Goal: Task Accomplishment & Management: Complete application form

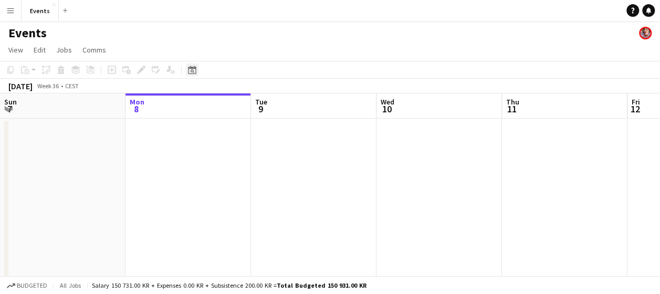
click at [197, 71] on div "Date picker" at bounding box center [192, 70] width 13 height 13
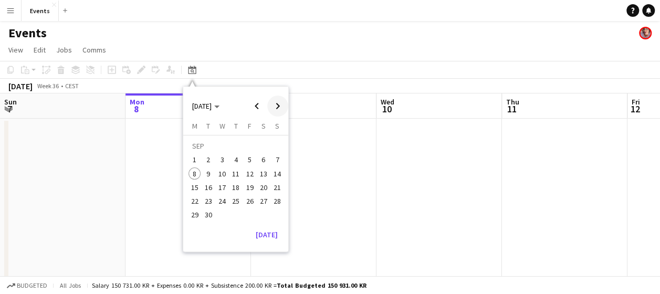
click at [274, 104] on span "Next month" at bounding box center [277, 106] width 21 height 21
click at [274, 105] on span "Next month" at bounding box center [277, 106] width 21 height 21
click at [257, 102] on span "Previous month" at bounding box center [256, 106] width 21 height 21
click at [263, 162] on span "4" at bounding box center [263, 160] width 13 height 13
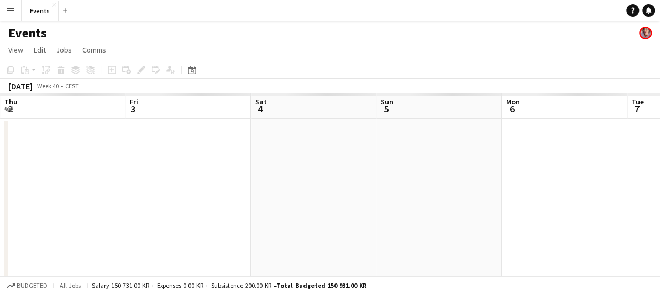
scroll to position [0, 361]
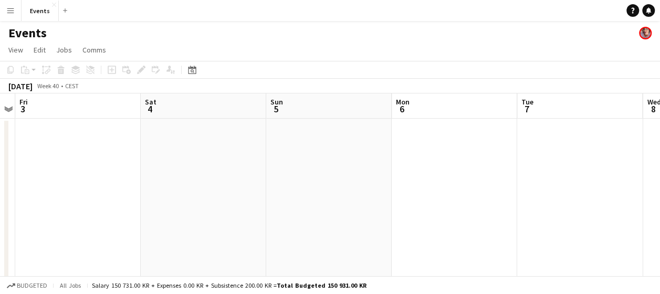
click at [161, 174] on app-date-cell at bounding box center [204, 255] width 126 height 273
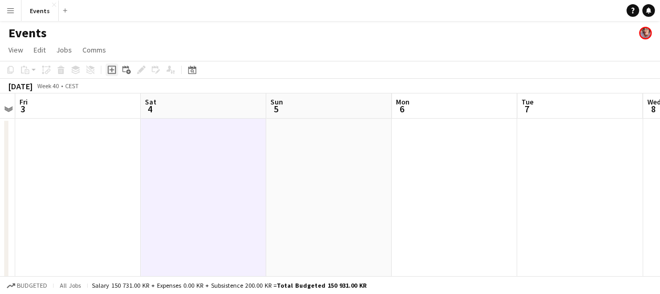
click at [112, 68] on icon at bounding box center [111, 70] width 5 height 5
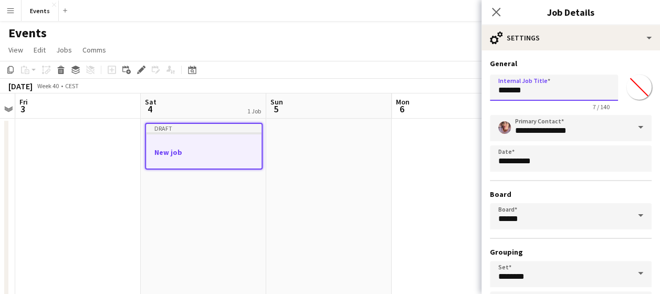
drag, startPoint x: 534, startPoint y: 94, endPoint x: 479, endPoint y: 97, distance: 55.2
click at [479, 97] on body "Menu Boards Boards Boards All jobs Status Workforce Workforce My Workforce Recr…" at bounding box center [330, 204] width 660 height 409
type input "**********"
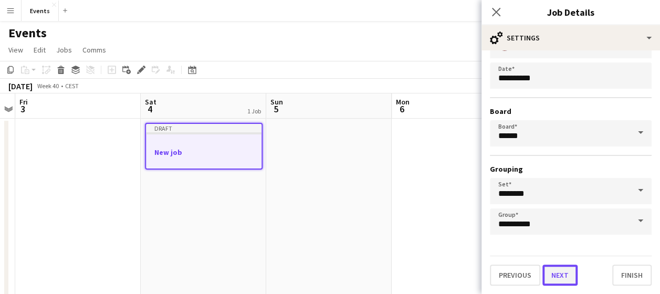
click at [557, 277] on button "Next" at bounding box center [560, 275] width 35 height 21
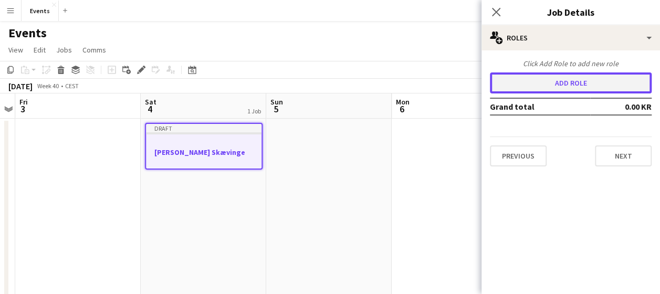
click at [576, 76] on button "Add role" at bounding box center [571, 82] width 162 height 21
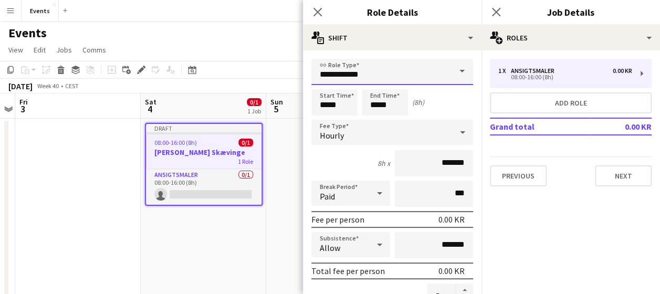
click at [402, 75] on input "**********" at bounding box center [393, 72] width 162 height 26
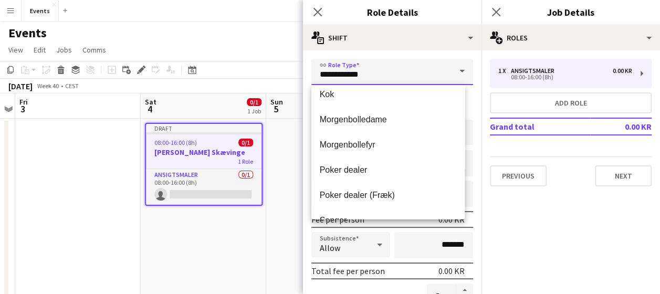
scroll to position [184, 0]
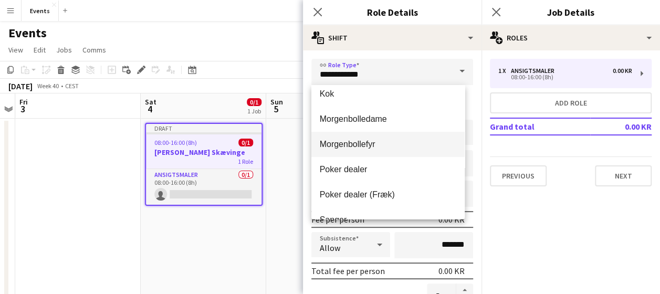
click at [380, 142] on span "Morgenbollefyr" at bounding box center [388, 144] width 137 height 10
type input "**********"
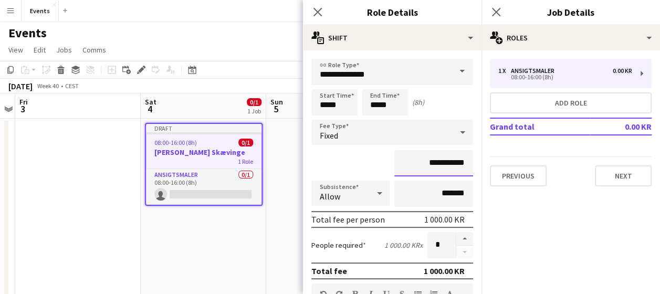
click at [443, 166] on input "**********" at bounding box center [434, 163] width 79 height 26
type input "****"
type input "********"
click at [324, 105] on input "*****" at bounding box center [335, 102] width 46 height 26
click at [325, 106] on input "*****" at bounding box center [335, 102] width 46 height 26
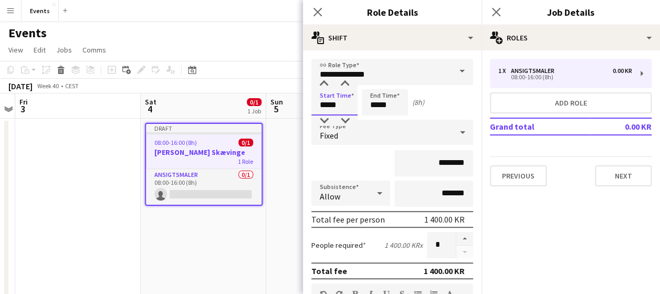
click at [328, 105] on input "*****" at bounding box center [335, 102] width 46 height 26
type input "*****"
click at [377, 109] on input "*****" at bounding box center [385, 102] width 46 height 26
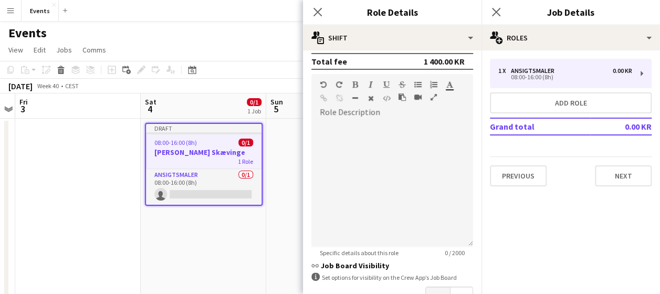
scroll to position [281, 0]
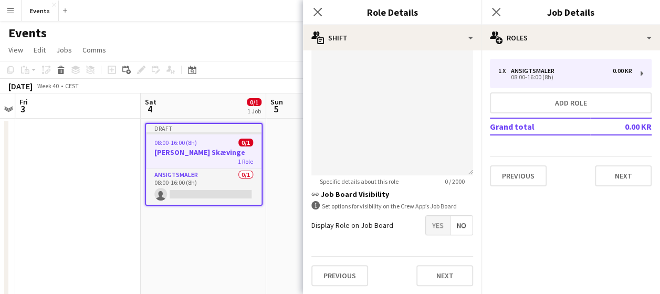
type input "*****"
click at [438, 223] on span "Yes" at bounding box center [438, 225] width 24 height 19
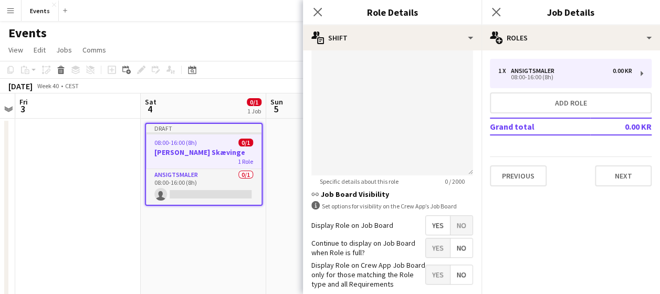
scroll to position [335, 0]
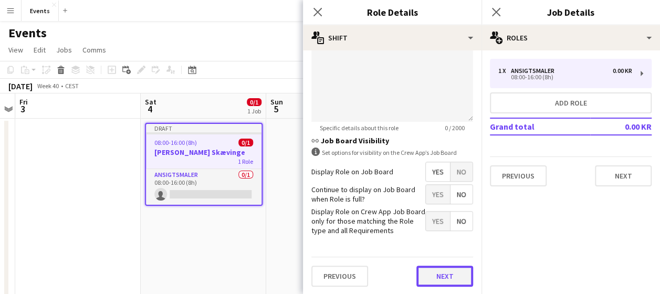
click at [438, 272] on button "Next" at bounding box center [445, 276] width 57 height 21
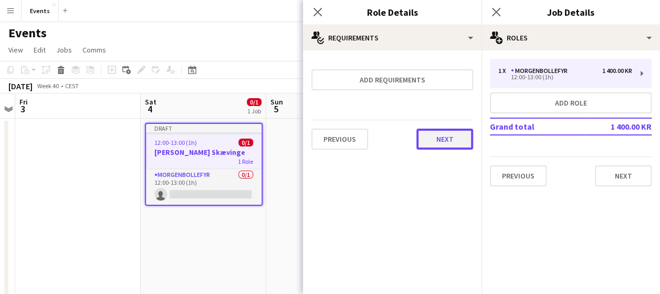
click at [437, 141] on button "Next" at bounding box center [445, 139] width 57 height 21
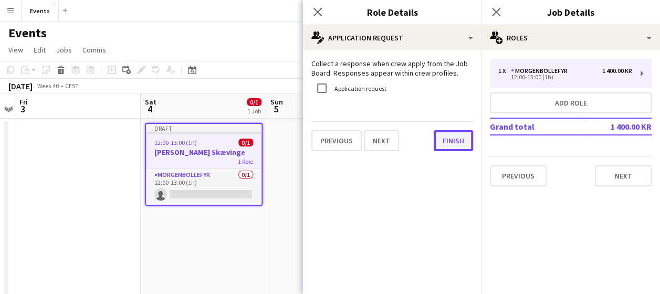
click at [437, 141] on button "Finish" at bounding box center [453, 140] width 39 height 21
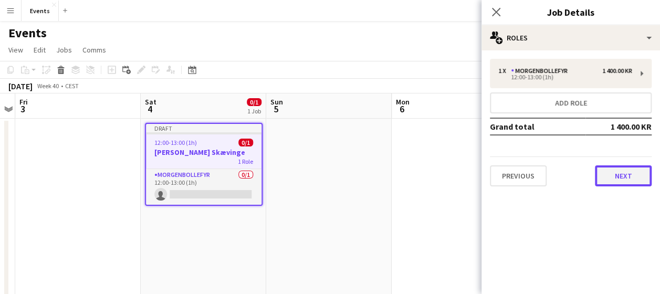
click at [606, 173] on button "Next" at bounding box center [623, 175] width 57 height 21
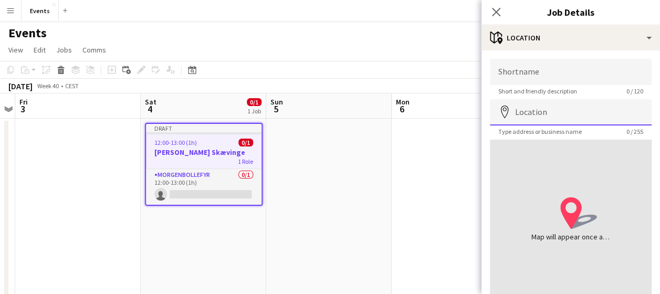
click at [530, 105] on input "Location" at bounding box center [571, 112] width 162 height 26
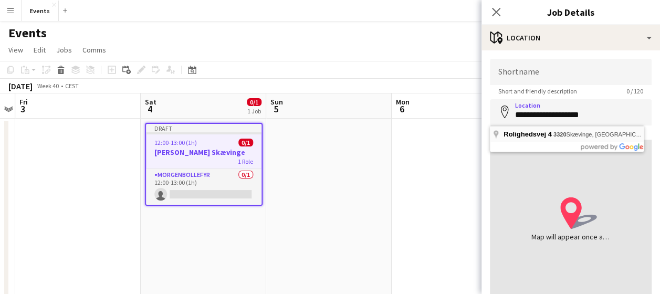
type input "**********"
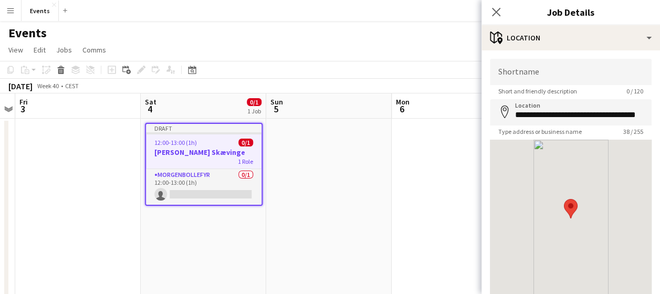
scroll to position [77, 0]
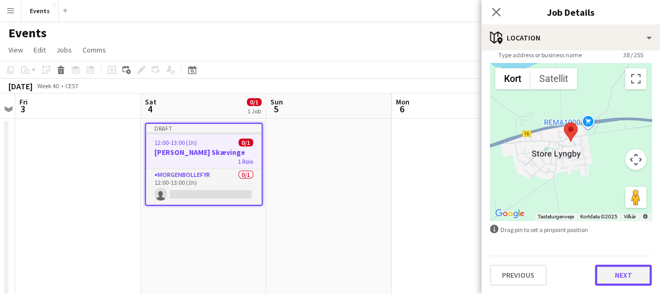
click at [598, 273] on button "Next" at bounding box center [623, 275] width 57 height 21
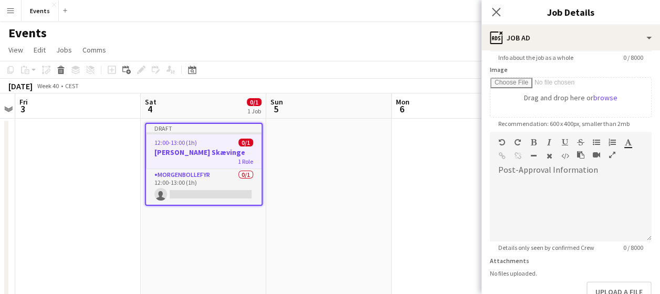
scroll to position [266, 0]
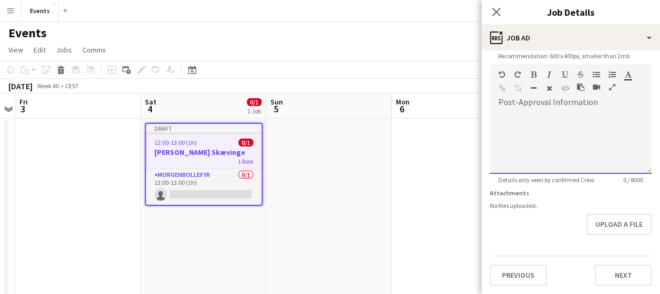
click at [524, 111] on div at bounding box center [571, 142] width 162 height 63
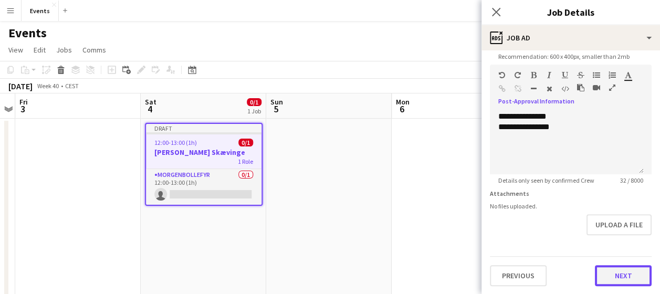
click at [617, 284] on button "Next" at bounding box center [623, 275] width 57 height 21
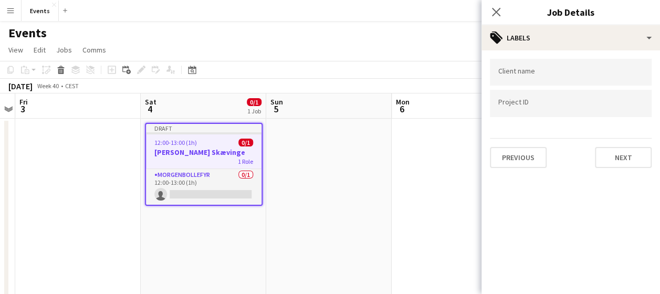
scroll to position [0, 0]
click at [630, 152] on button "Next" at bounding box center [623, 157] width 57 height 21
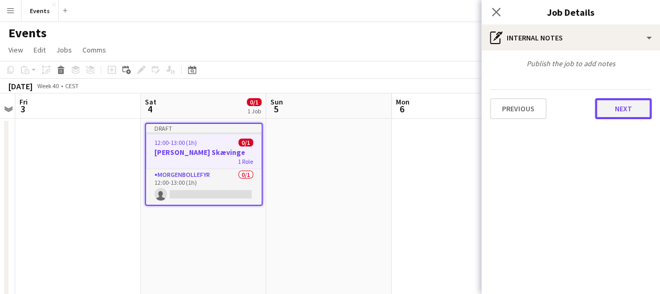
click at [623, 110] on button "Next" at bounding box center [623, 108] width 57 height 21
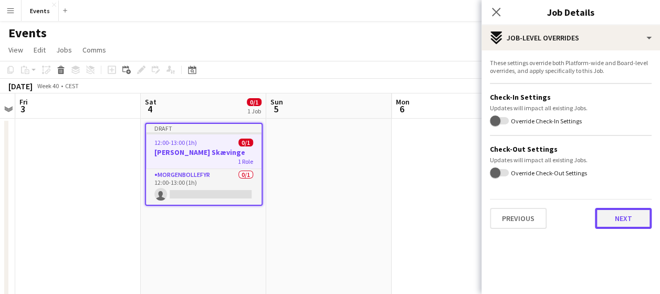
click at [607, 210] on button "Next" at bounding box center [623, 218] width 57 height 21
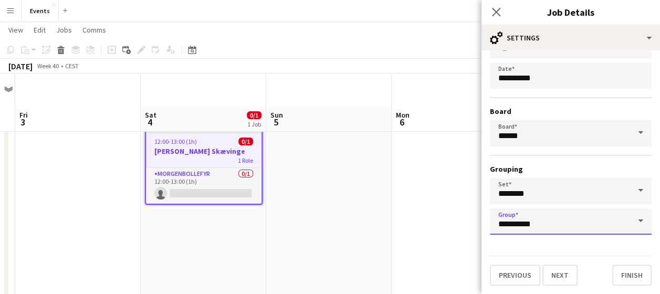
scroll to position [36, 0]
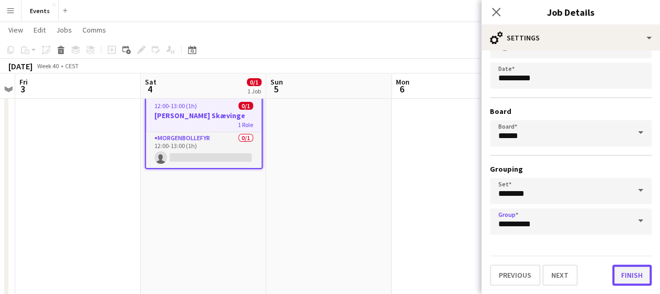
drag, startPoint x: 607, startPoint y: 210, endPoint x: 622, endPoint y: 277, distance: 68.8
click at [622, 277] on button "Finish" at bounding box center [632, 275] width 39 height 21
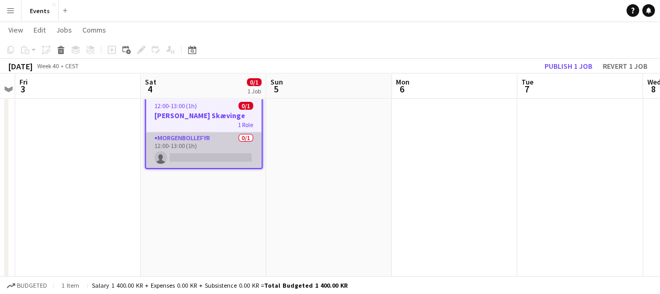
click at [212, 141] on app-card-role "Morgenbollefyr 0/1 12:00-13:00 (1h) single-neutral-actions" at bounding box center [204, 150] width 116 height 36
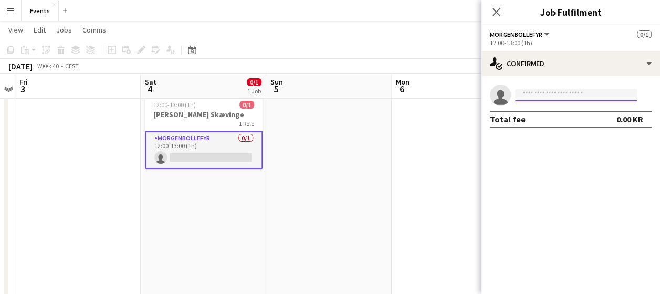
click at [530, 92] on input at bounding box center [576, 95] width 122 height 13
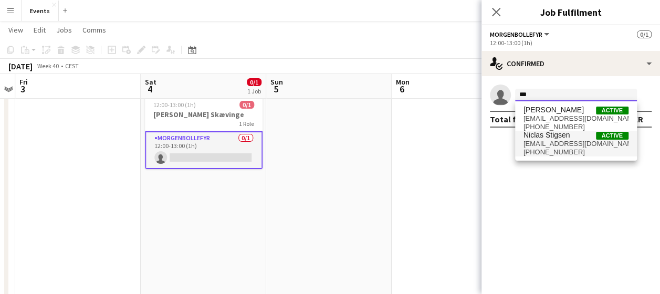
type input "***"
click at [557, 150] on span "[PHONE_NUMBER]" at bounding box center [576, 152] width 105 height 8
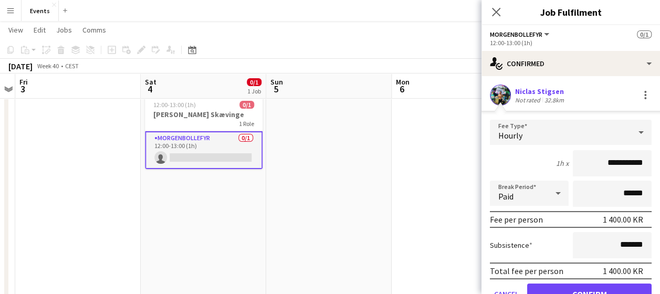
scroll to position [49, 0]
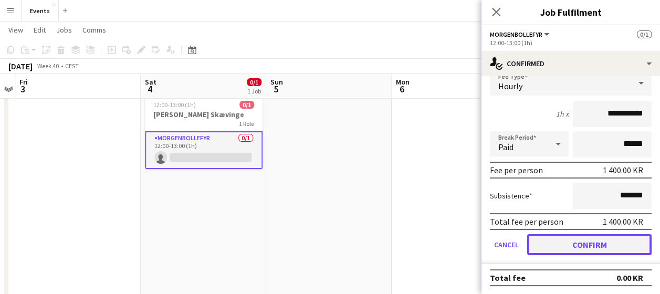
click at [573, 244] on button "Confirm" at bounding box center [589, 244] width 125 height 21
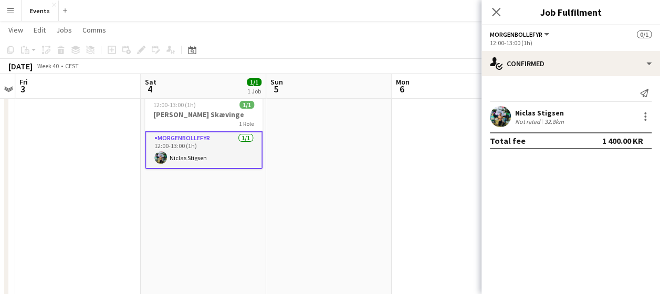
scroll to position [0, 0]
click at [487, 9] on div "Close pop-in" at bounding box center [496, 12] width 29 height 24
click at [496, 14] on icon "Close pop-in" at bounding box center [496, 12] width 10 height 10
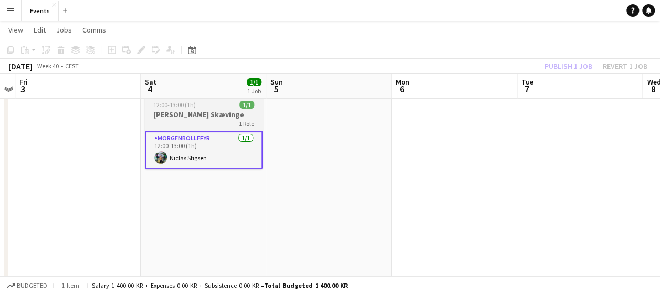
click at [235, 110] on h3 "[PERSON_NAME] Skævinge" at bounding box center [204, 114] width 118 height 9
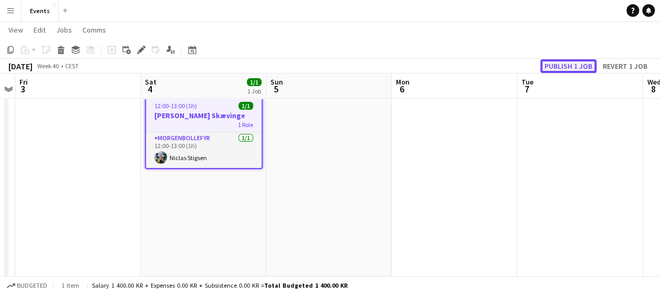
click at [557, 65] on button "Publish 1 job" at bounding box center [569, 66] width 56 height 14
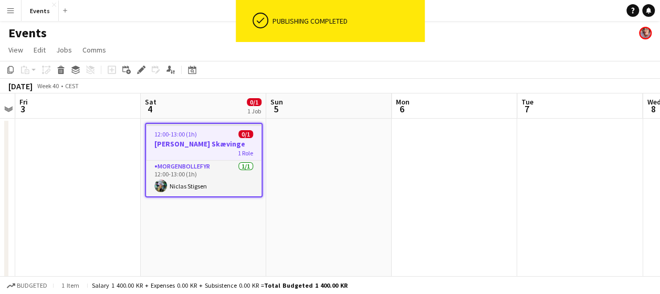
click at [224, 140] on h3 "[PERSON_NAME] Skævinge" at bounding box center [204, 143] width 116 height 9
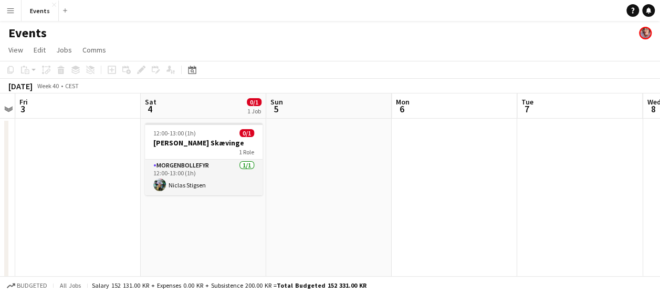
click at [241, 119] on app-date-cell "12:00-13:00 (1h) 0/1 Morgenboller Skævinge 1 Role Morgenbollefyr [DATE] 12:00-1…" at bounding box center [204, 255] width 126 height 273
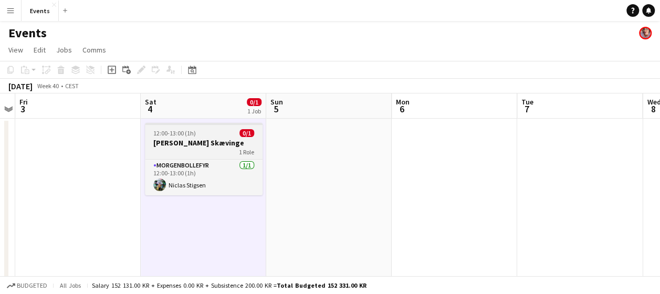
click at [232, 129] on div "12:00-13:00 (1h) 0/1" at bounding box center [204, 133] width 118 height 8
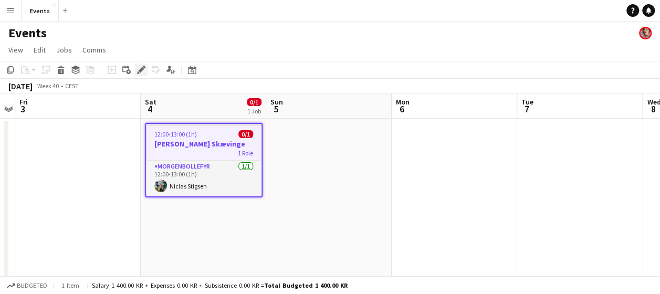
click at [138, 71] on icon at bounding box center [138, 72] width 3 height 3
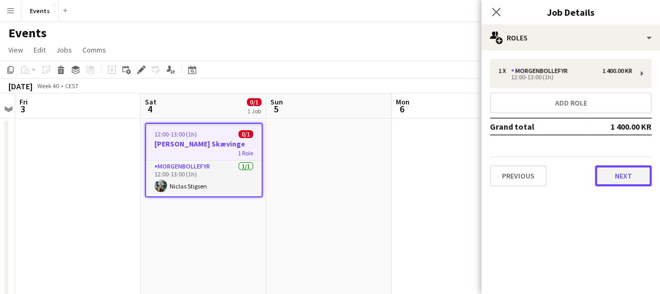
click at [631, 173] on button "Next" at bounding box center [623, 175] width 57 height 21
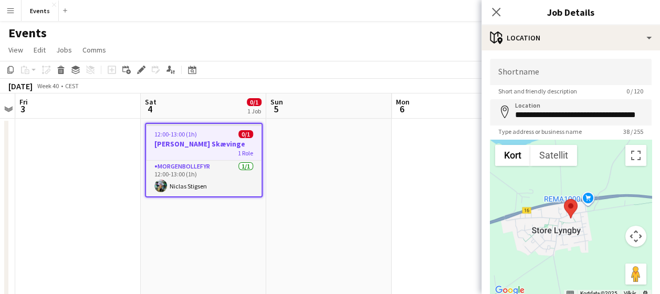
scroll to position [77, 0]
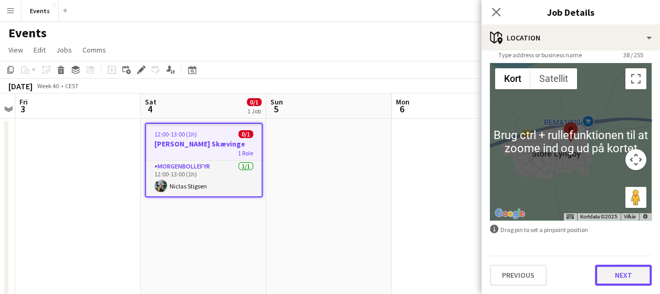
click at [620, 275] on button "Next" at bounding box center [623, 275] width 57 height 21
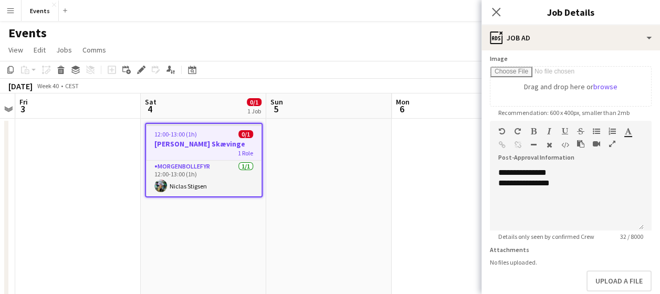
scroll to position [225, 0]
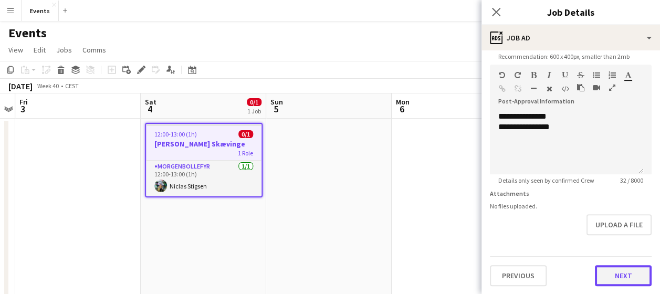
click at [619, 269] on button "Next" at bounding box center [623, 275] width 57 height 21
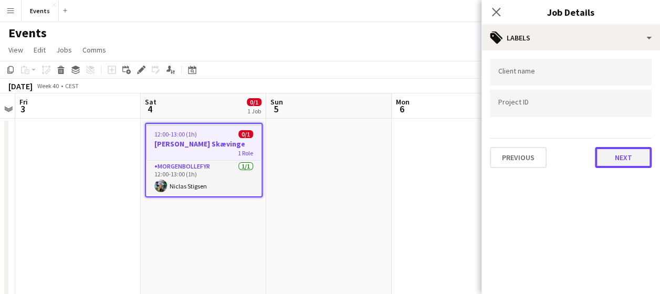
click at [617, 163] on button "Next" at bounding box center [623, 157] width 57 height 21
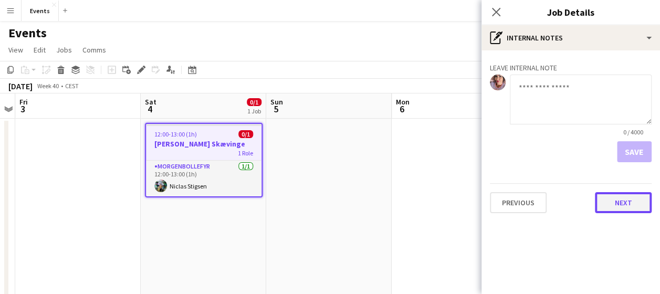
click at [617, 199] on button "Next" at bounding box center [623, 202] width 57 height 21
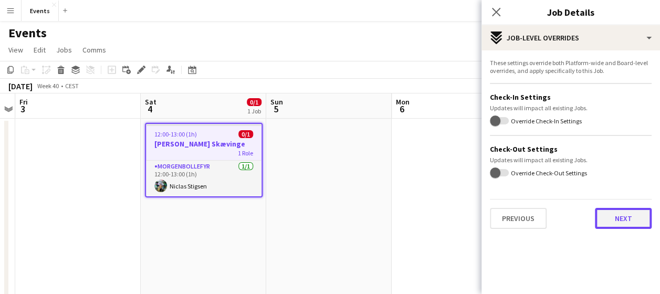
click at [618, 221] on button "Next" at bounding box center [623, 218] width 57 height 21
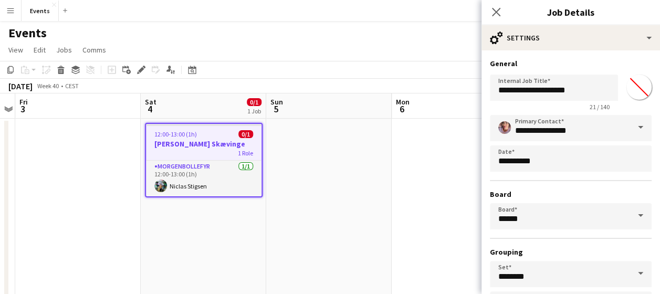
scroll to position [83, 0]
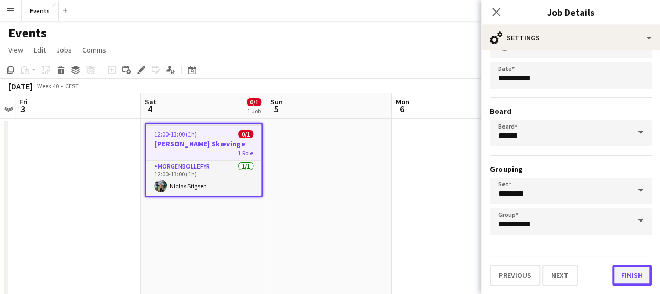
click at [617, 277] on button "Finish" at bounding box center [632, 275] width 39 height 21
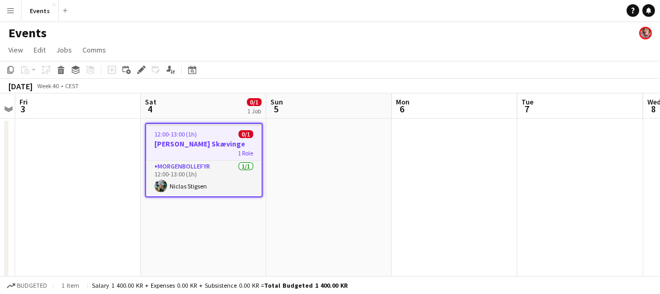
click at [323, 198] on app-date-cell at bounding box center [329, 255] width 126 height 273
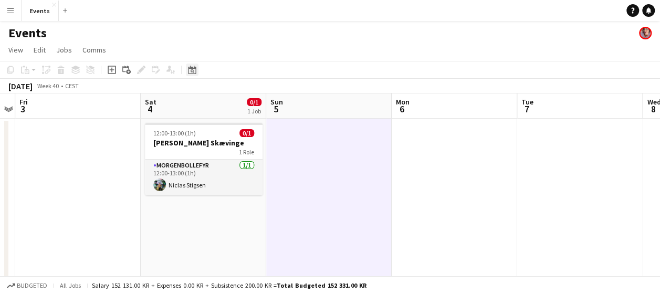
click at [189, 68] on icon at bounding box center [192, 70] width 8 height 8
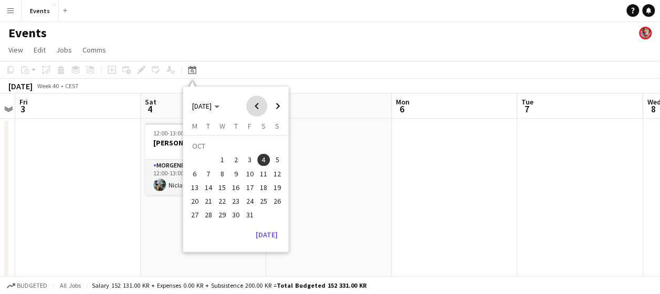
click at [253, 99] on span "Previous month" at bounding box center [256, 106] width 21 height 21
click at [192, 172] on span "8" at bounding box center [195, 174] width 13 height 13
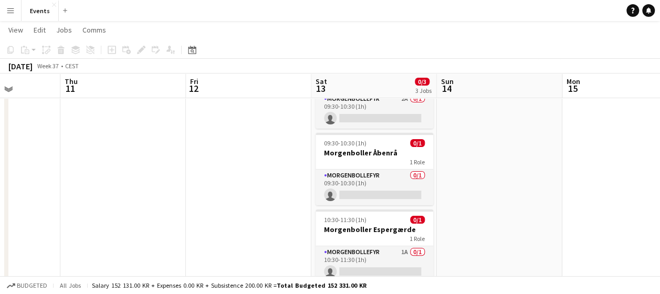
scroll to position [66, 0]
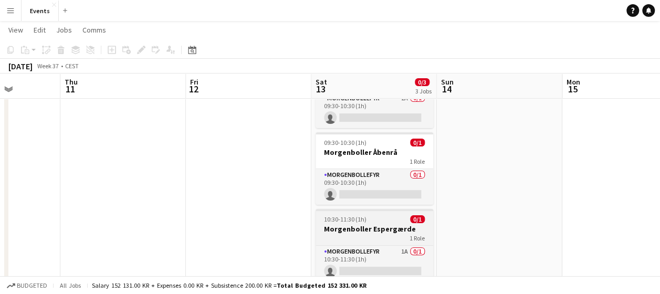
click at [444, 225] on app-date-cell at bounding box center [500, 187] width 126 height 273
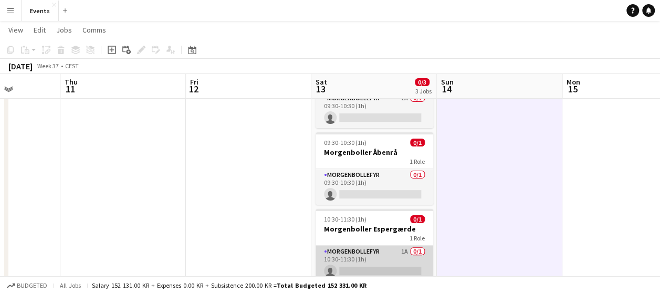
click at [378, 261] on app-card-role "Morgenbollefyr 1A 0/1 10:30-11:30 (1h) single-neutral-actions" at bounding box center [375, 264] width 118 height 36
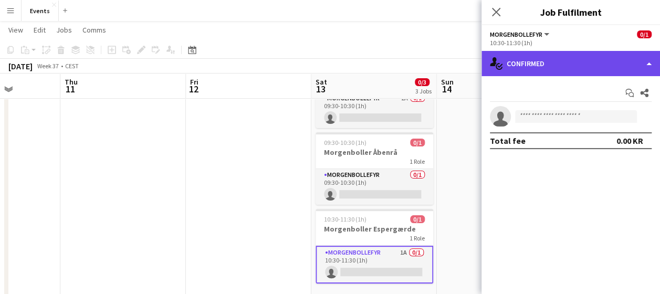
click at [595, 67] on div "single-neutral-actions-check-2 Confirmed" at bounding box center [571, 63] width 179 height 25
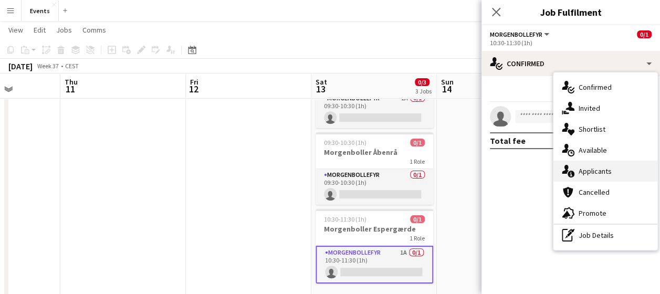
click at [586, 172] on span "Applicants" at bounding box center [595, 171] width 33 height 9
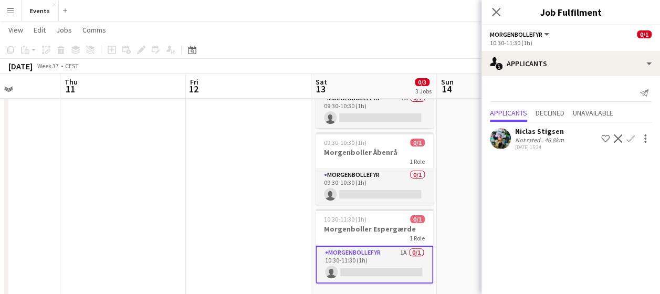
click at [632, 141] on app-icon "Confirm" at bounding box center [631, 138] width 8 height 8
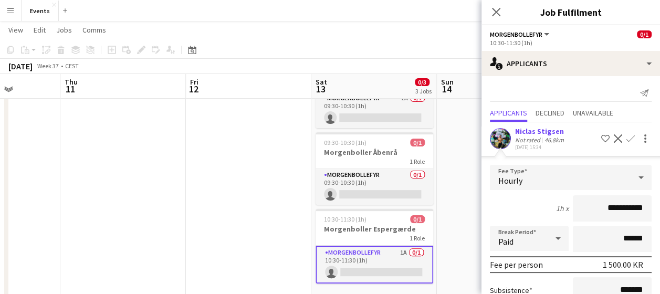
scroll to position [75, 0]
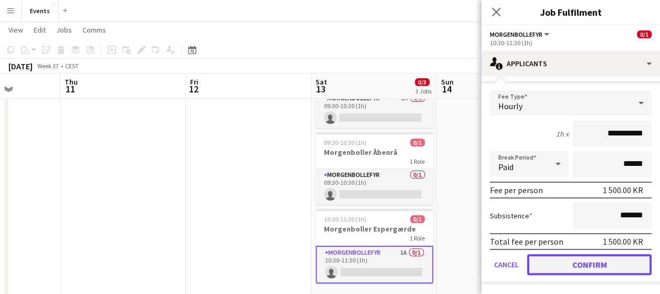
click at [585, 269] on button "Confirm" at bounding box center [589, 264] width 125 height 21
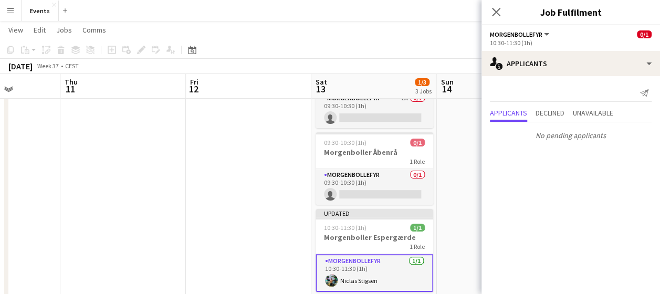
scroll to position [0, 0]
click at [499, 12] on icon "Close pop-in" at bounding box center [496, 12] width 10 height 10
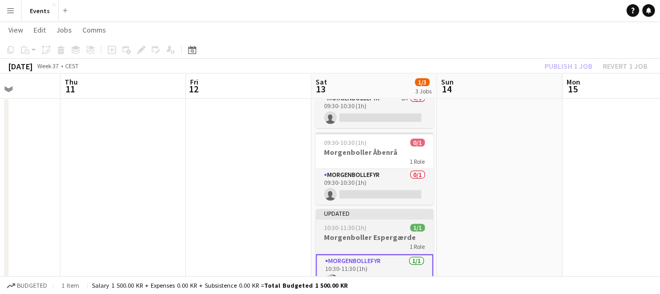
click at [369, 234] on h3 "Morgenboller Espergærde" at bounding box center [375, 237] width 118 height 9
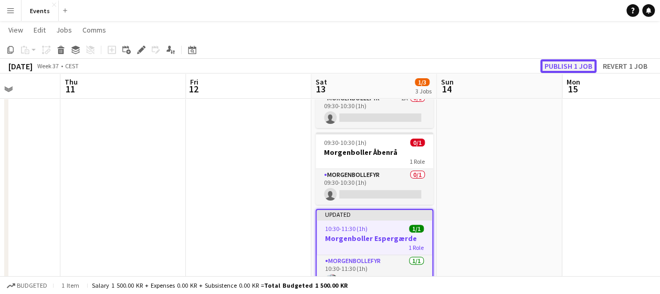
click at [569, 64] on button "Publish 1 job" at bounding box center [569, 66] width 56 height 14
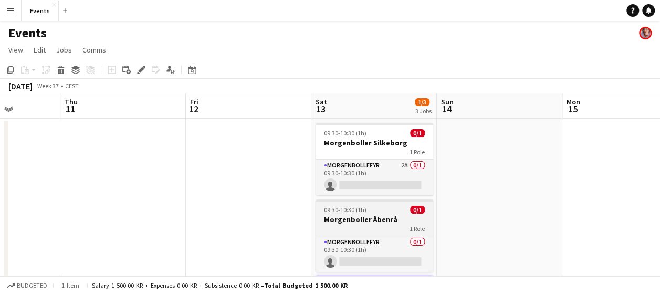
click at [399, 168] on app-card-role "Morgenbollefyr 2A 0/1 09:30-10:30 (1h) single-neutral-actions" at bounding box center [375, 178] width 118 height 36
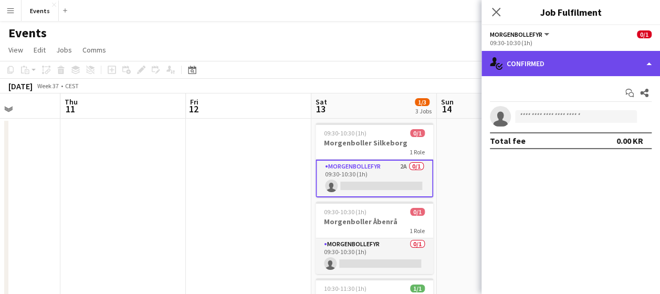
click at [587, 68] on div "single-neutral-actions-check-2 Confirmed" at bounding box center [571, 63] width 179 height 25
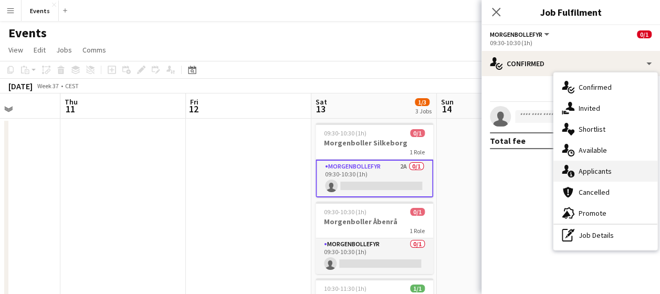
click at [598, 165] on div "single-neutral-actions-information Applicants" at bounding box center [606, 171] width 104 height 21
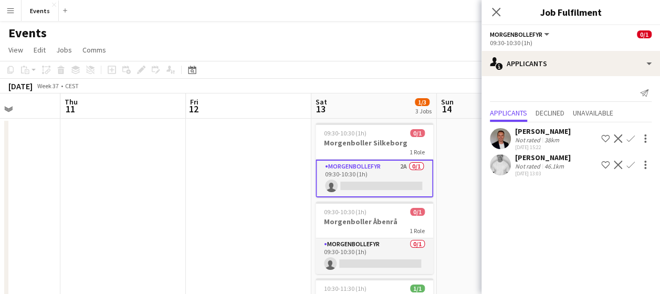
click at [630, 168] on app-icon "Confirm" at bounding box center [631, 165] width 8 height 8
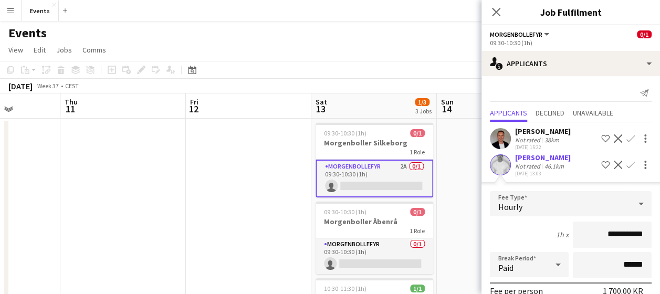
scroll to position [101, 0]
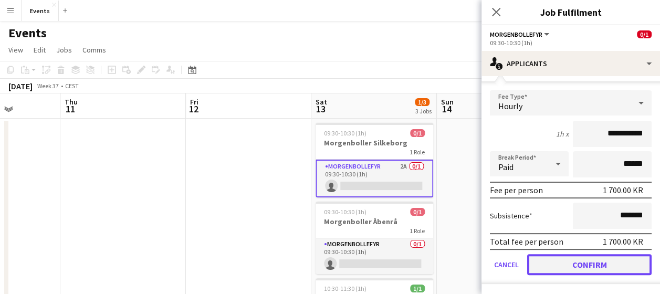
click at [584, 260] on button "Confirm" at bounding box center [589, 264] width 125 height 21
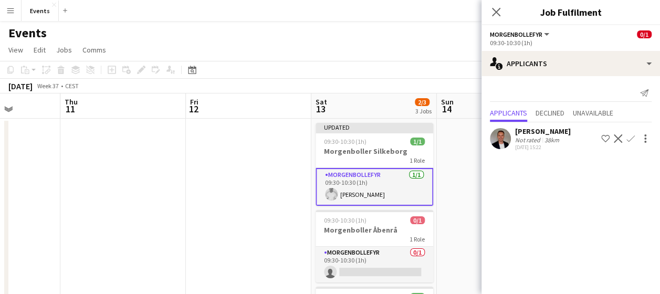
scroll to position [0, 0]
click at [494, 14] on icon at bounding box center [496, 12] width 10 height 10
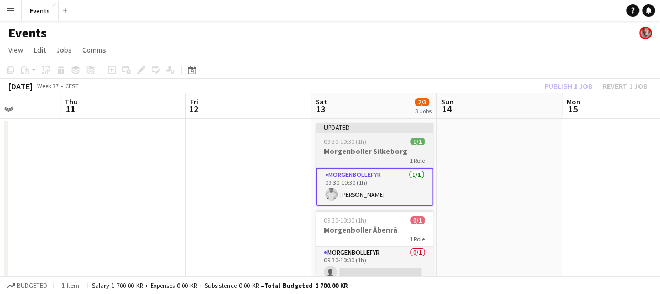
click at [383, 144] on div "09:30-10:30 (1h) 1/1" at bounding box center [375, 142] width 118 height 8
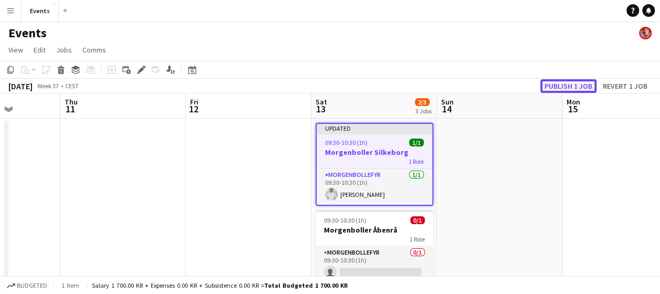
click at [568, 84] on button "Publish 1 job" at bounding box center [569, 86] width 56 height 14
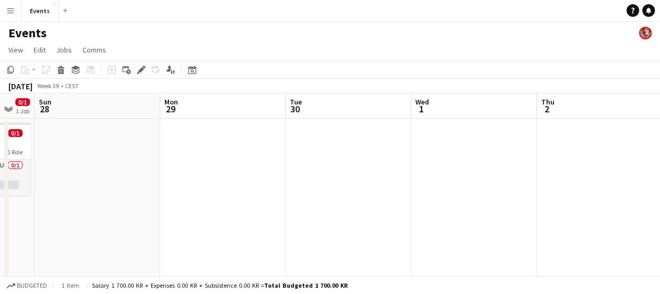
scroll to position [0, 299]
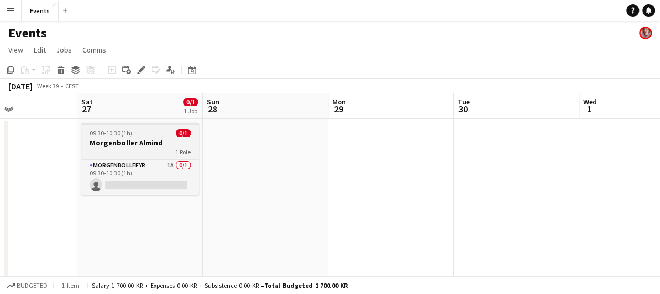
click at [161, 132] on div "09:30-10:30 (1h) 0/1" at bounding box center [140, 133] width 118 height 8
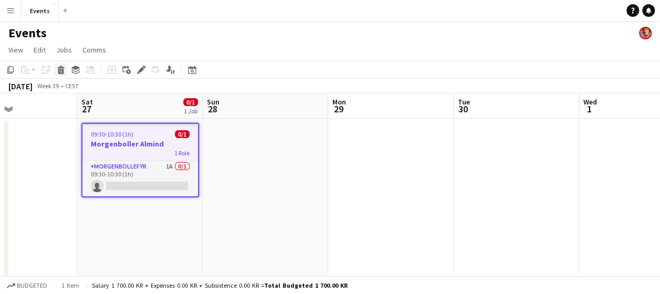
click at [65, 71] on icon "Delete" at bounding box center [61, 70] width 8 height 8
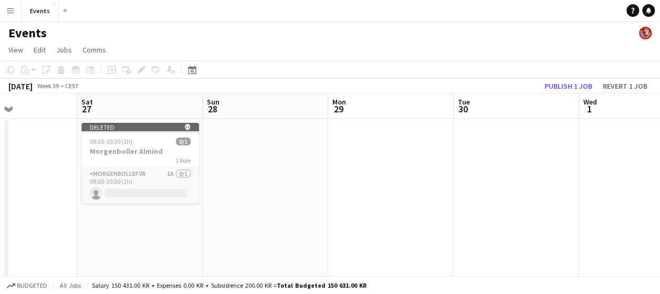
scroll to position [0, 302]
click at [568, 85] on button "Publish 1 job" at bounding box center [569, 86] width 56 height 14
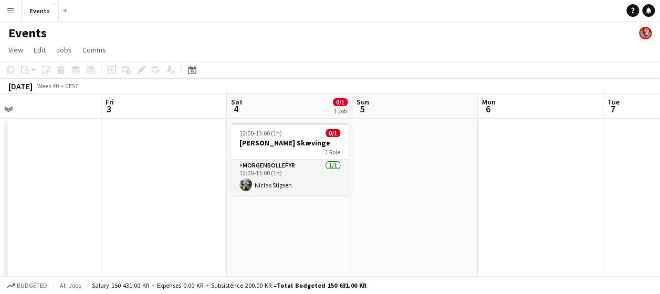
scroll to position [0, 279]
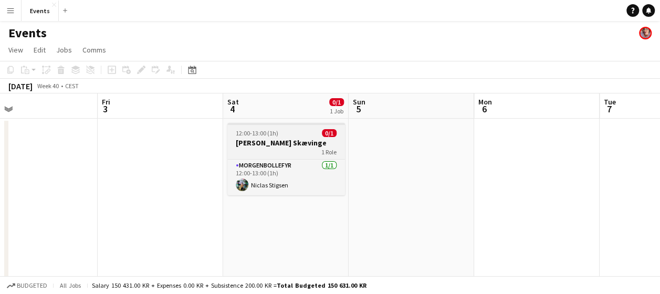
click at [304, 143] on h3 "[PERSON_NAME] Skævinge" at bounding box center [286, 142] width 118 height 9
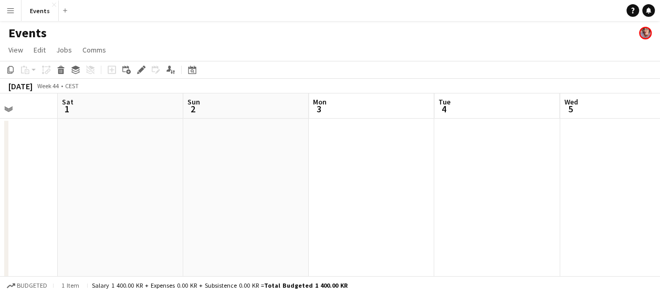
scroll to position [0, 461]
